Goal: Find specific page/section: Find specific page/section

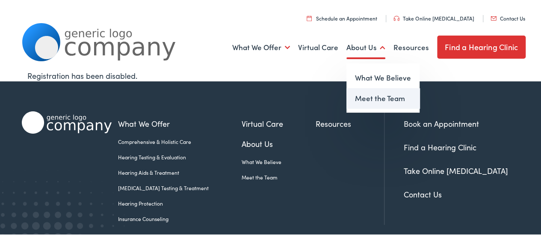
click at [354, 98] on link "Meet the Team" at bounding box center [383, 97] width 73 height 21
